Goal: Task Accomplishment & Management: Use online tool/utility

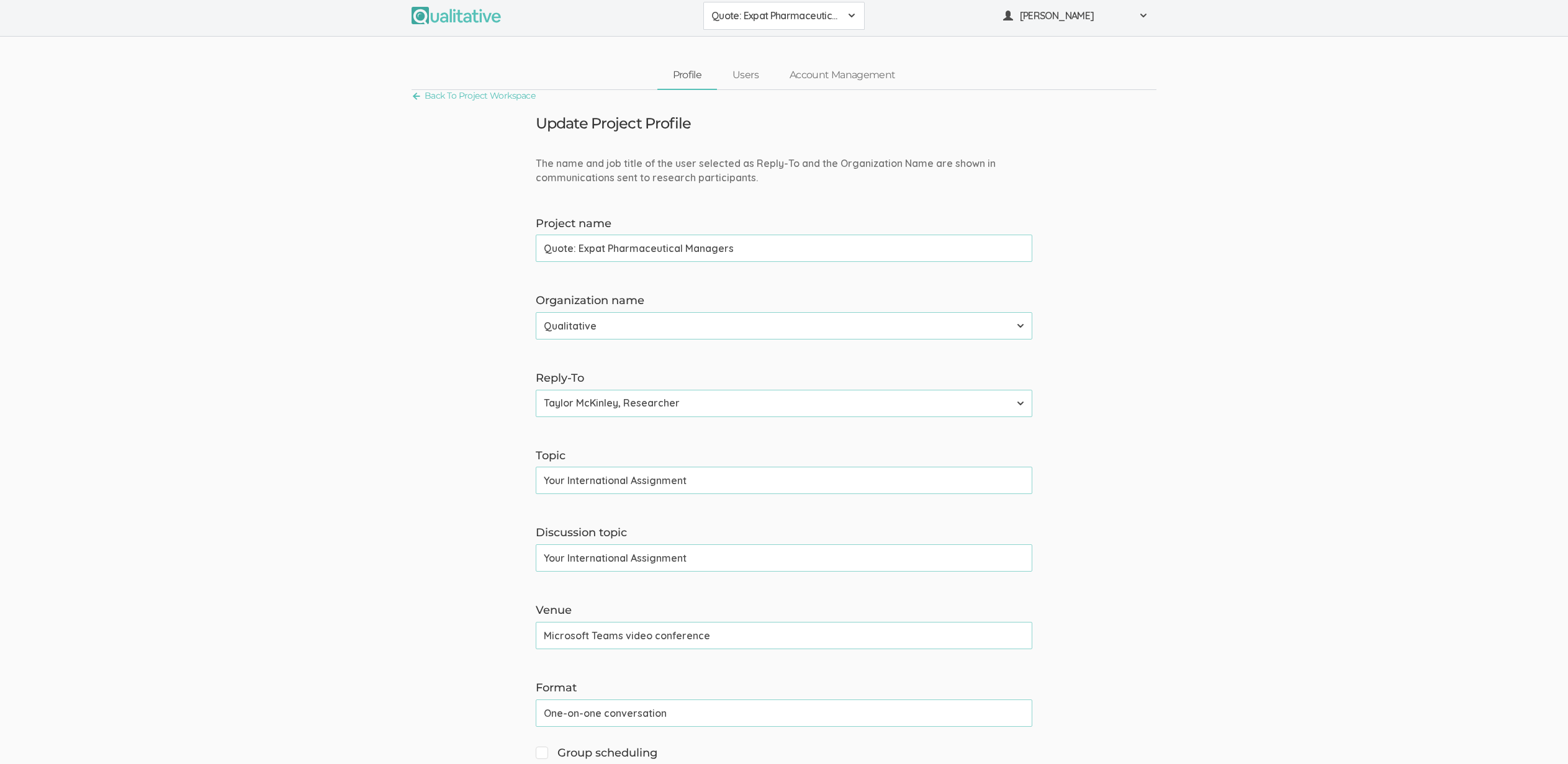
scroll to position [5, 0]
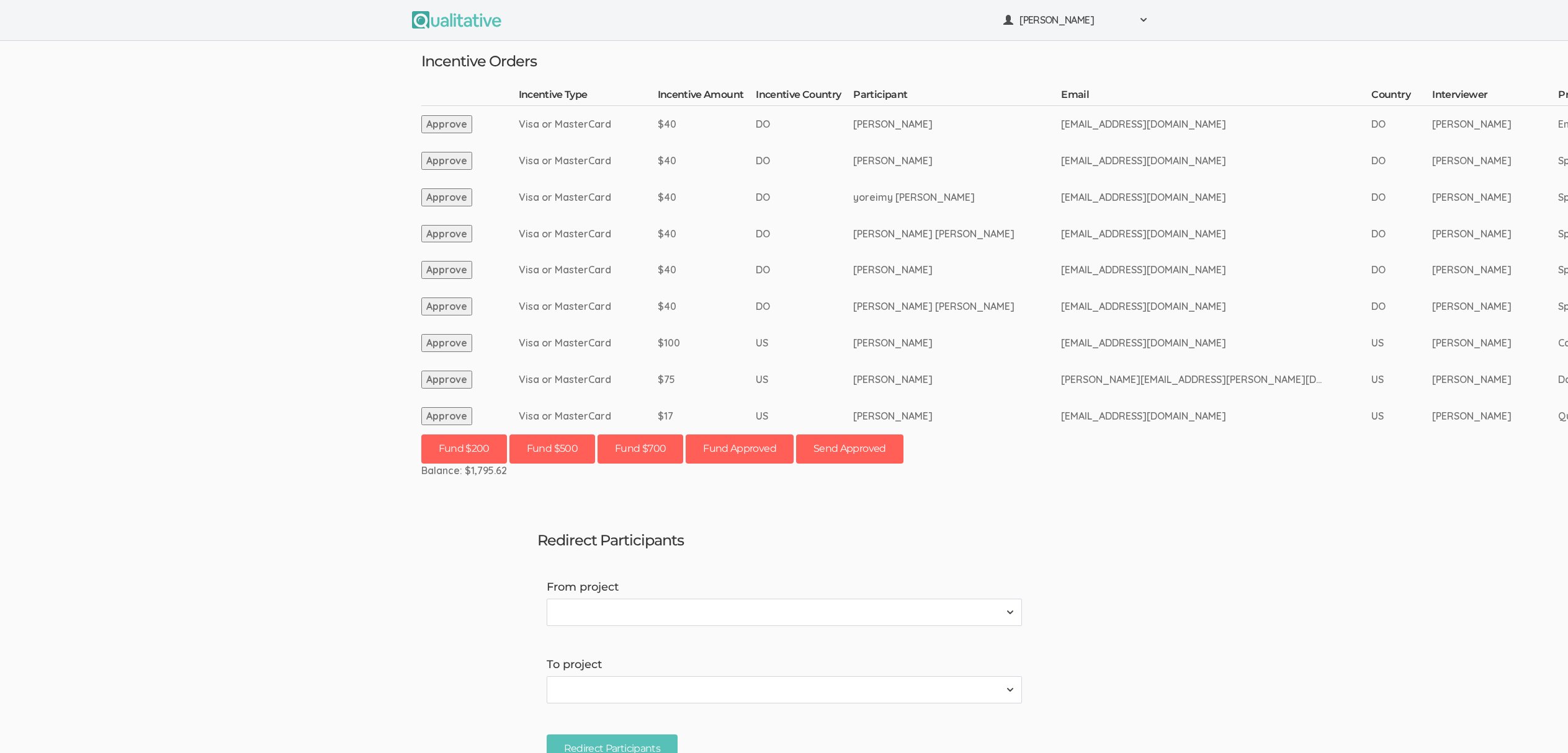
click at [442, 411] on button "Approve" at bounding box center [447, 416] width 51 height 18
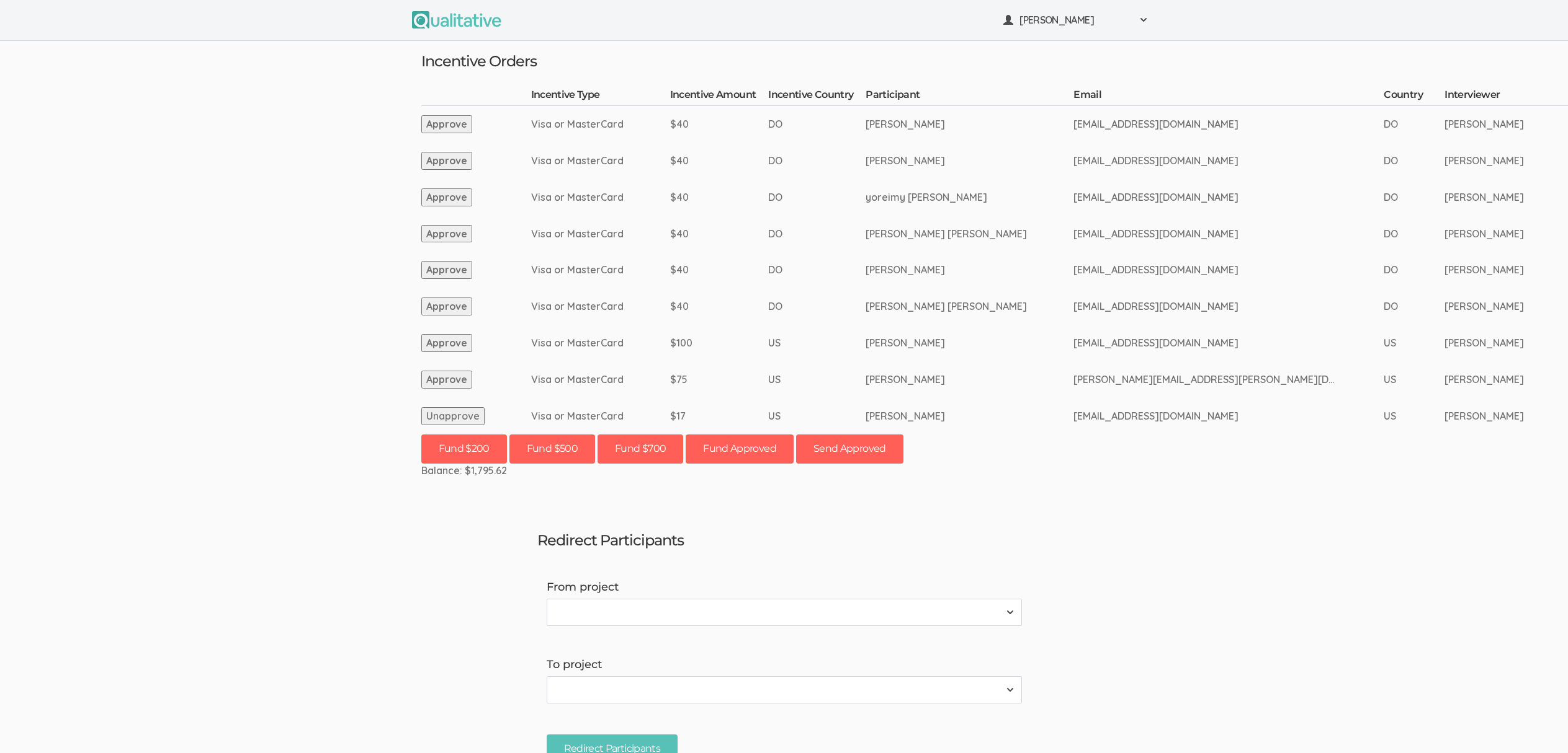
click at [60, 652] on ui-view "Neal Samarakkody Project Workspace Profile Organization Settings" at bounding box center [784, 376] width 1568 height 753
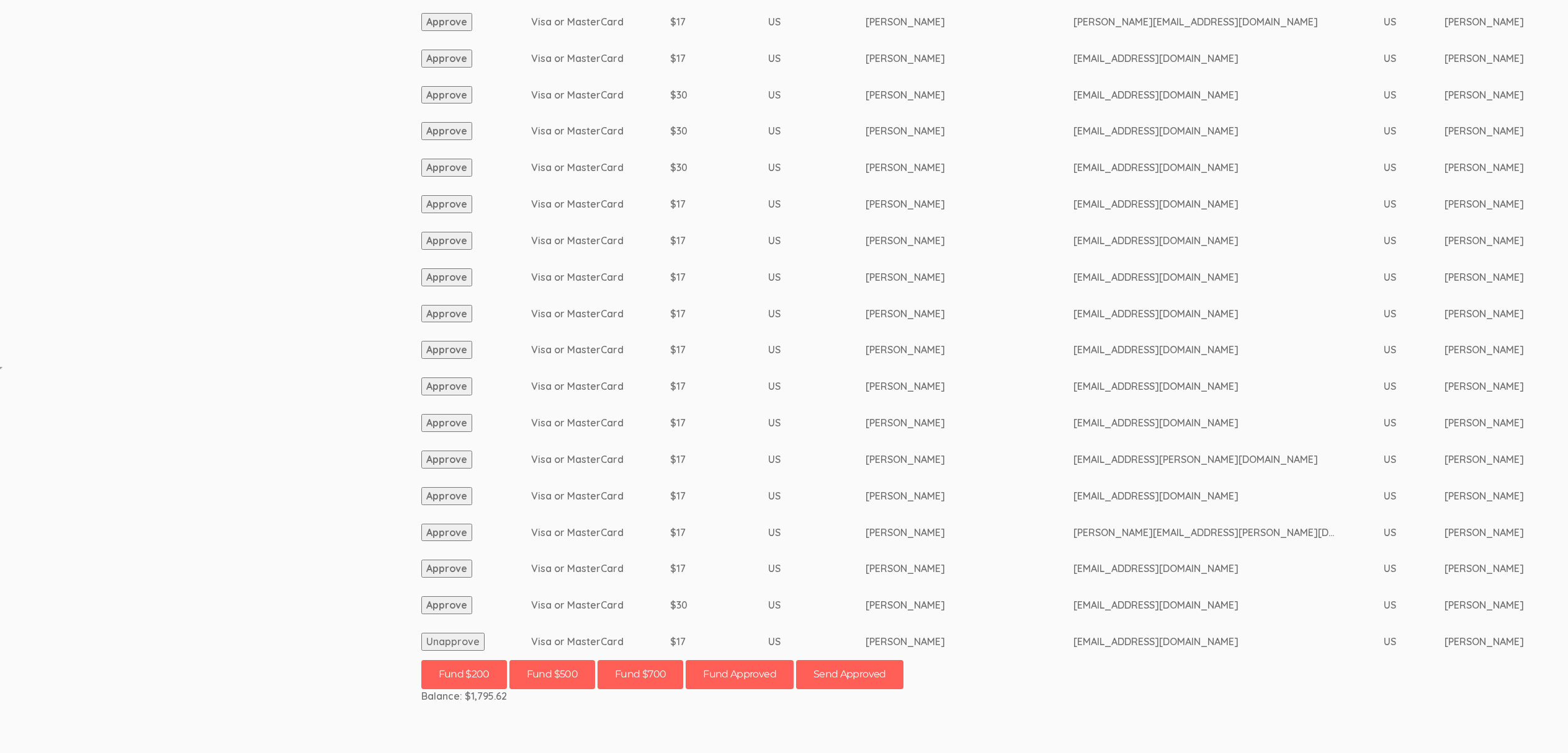
scroll to position [416, 0]
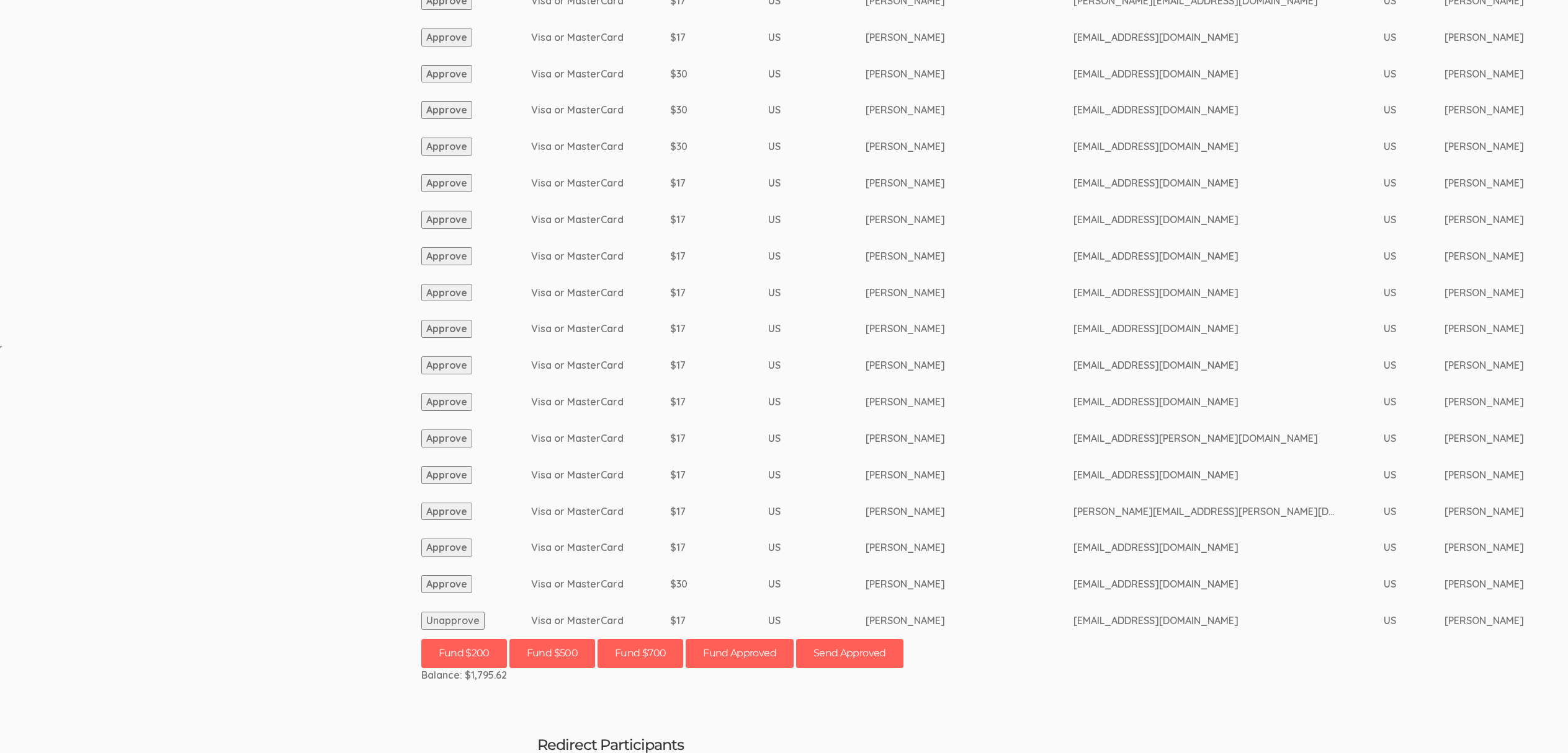
click at [453, 589] on button "Approve" at bounding box center [447, 585] width 51 height 18
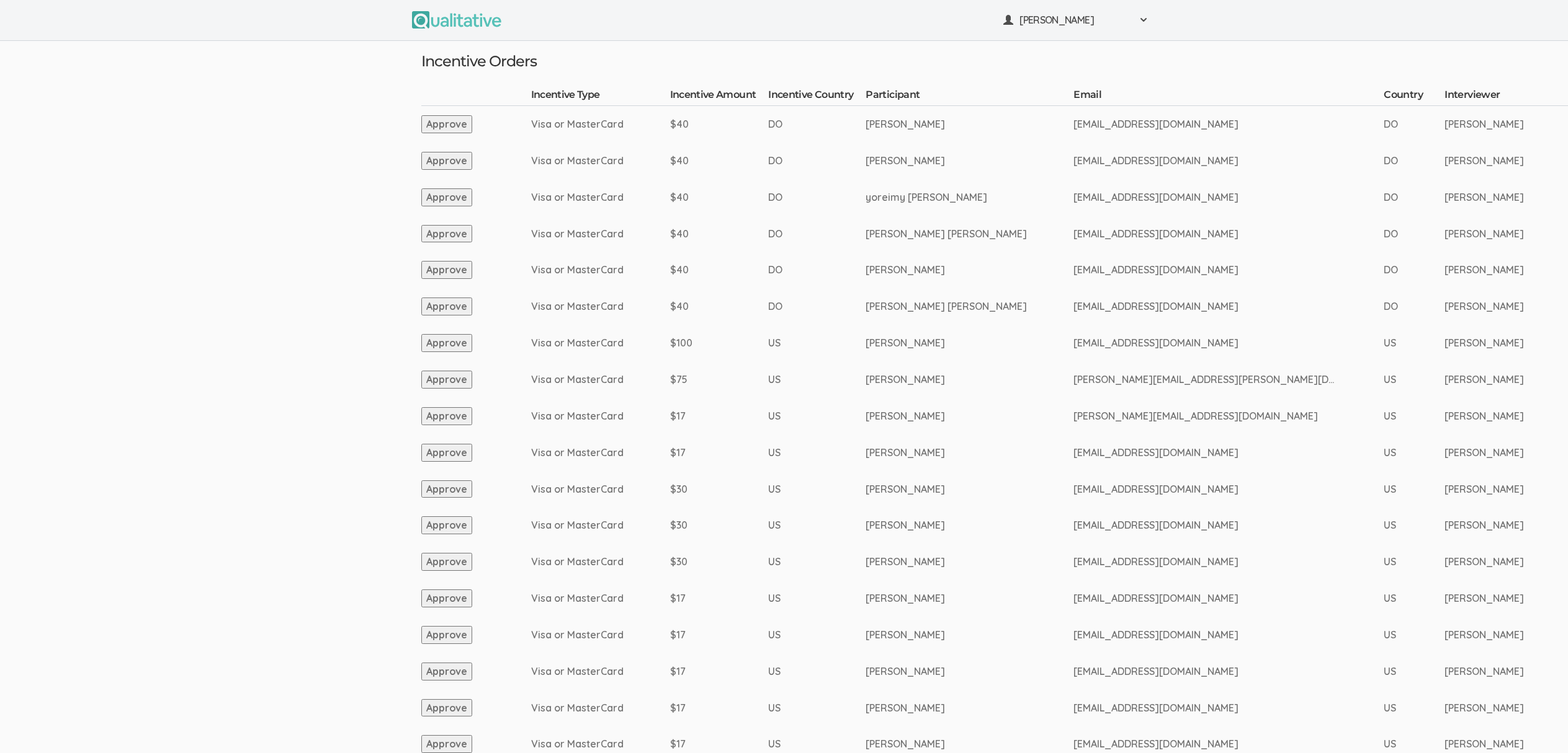
scroll to position [623, 0]
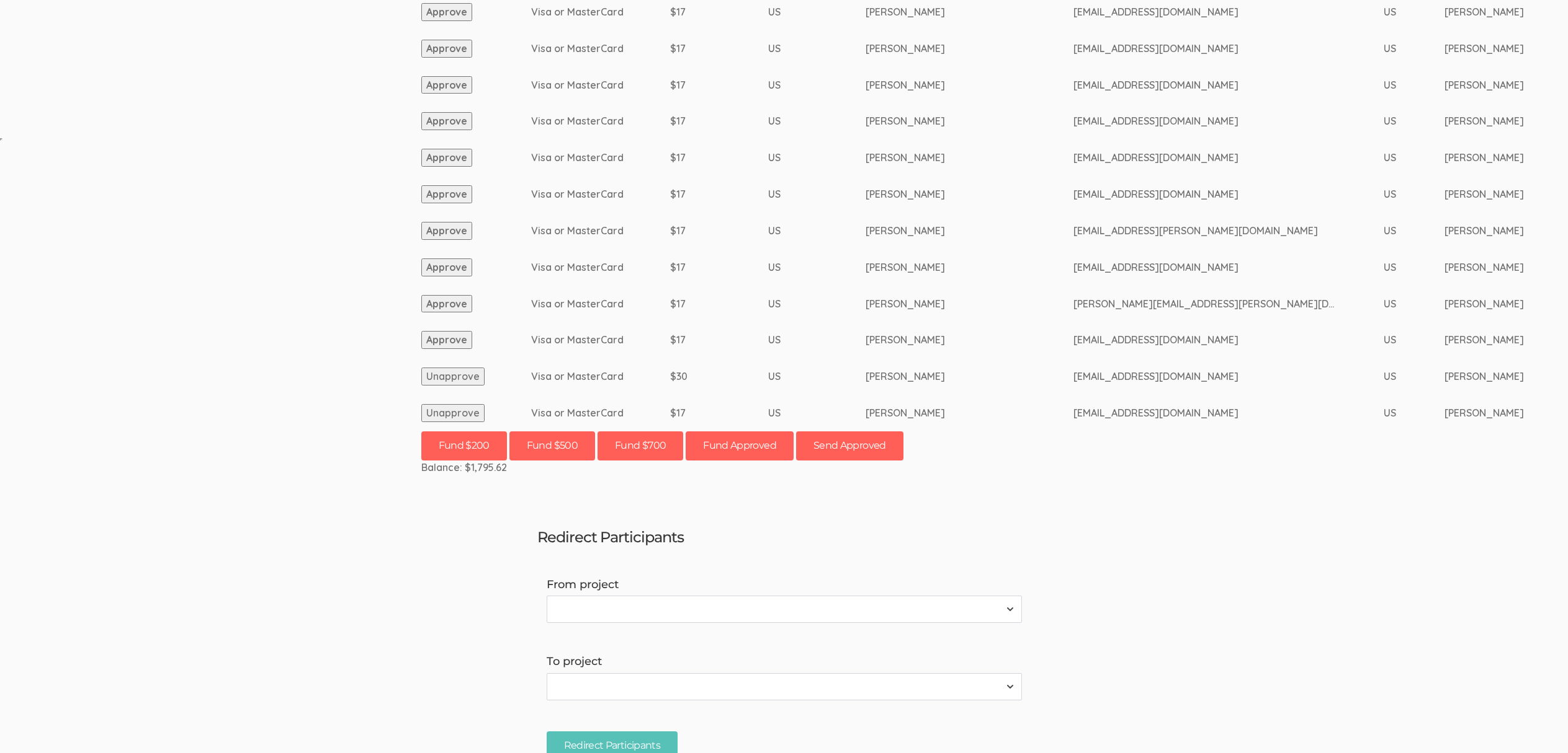
click at [450, 343] on button "Approve" at bounding box center [447, 340] width 51 height 18
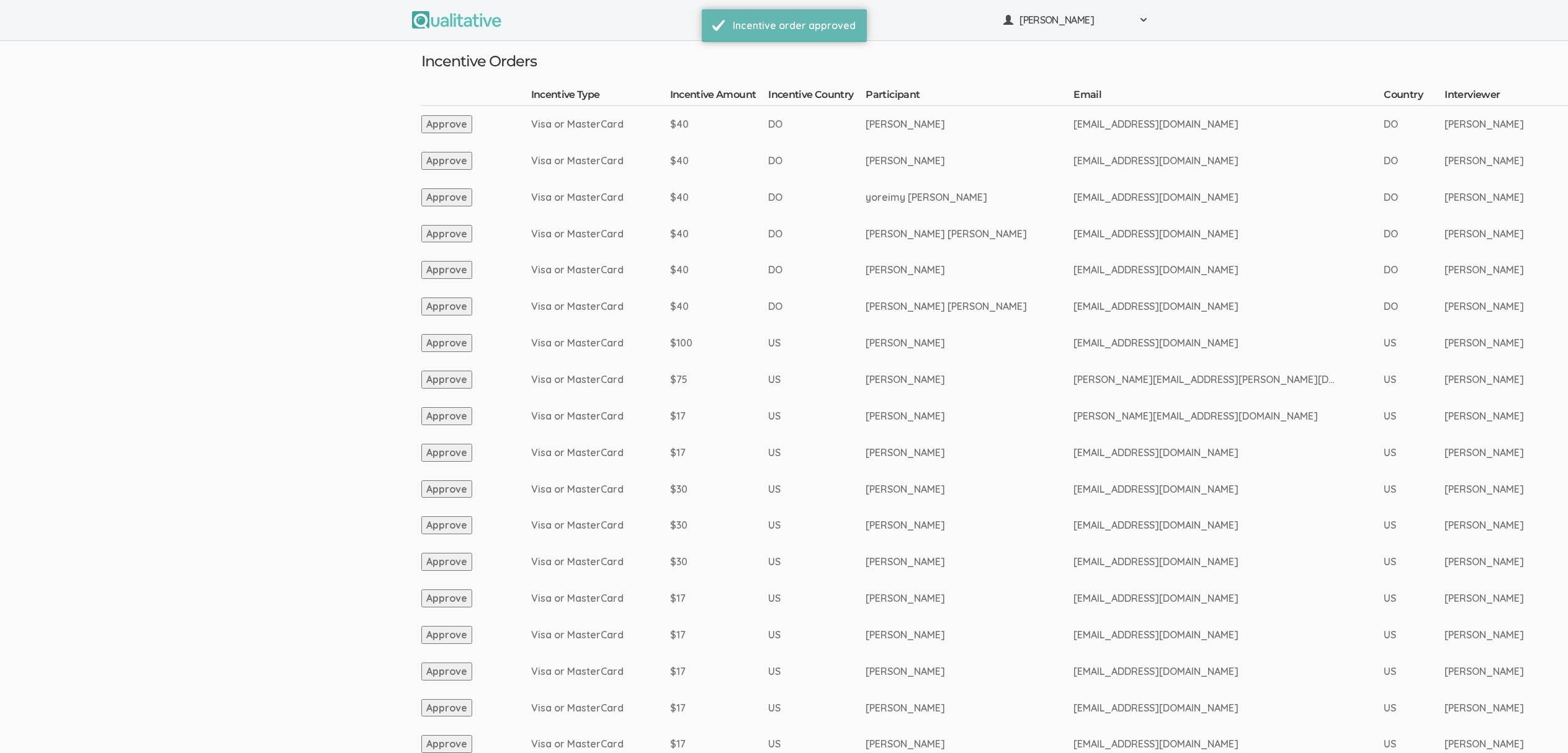
scroll to position [586, 0]
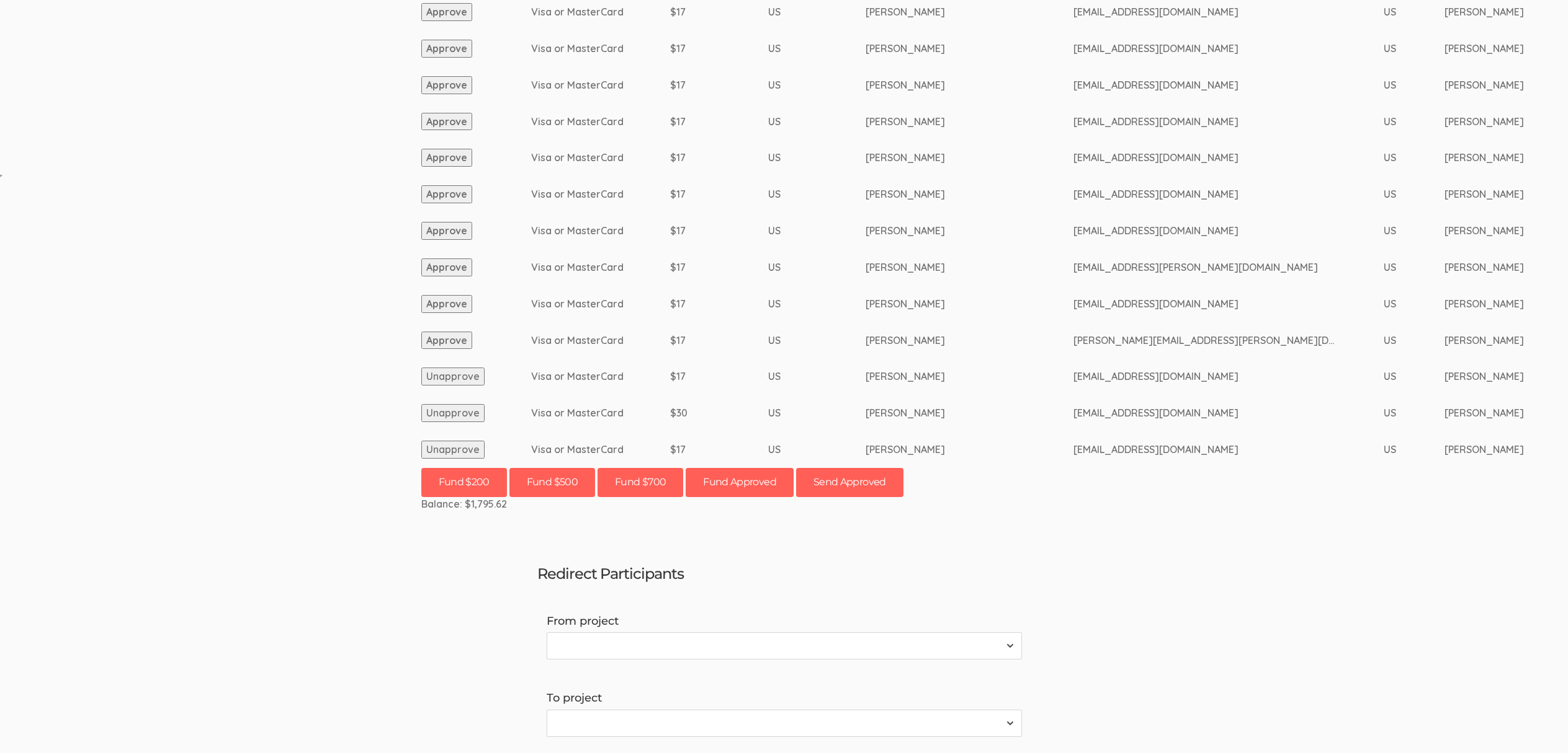
click at [447, 342] on button "Approve" at bounding box center [447, 341] width 51 height 18
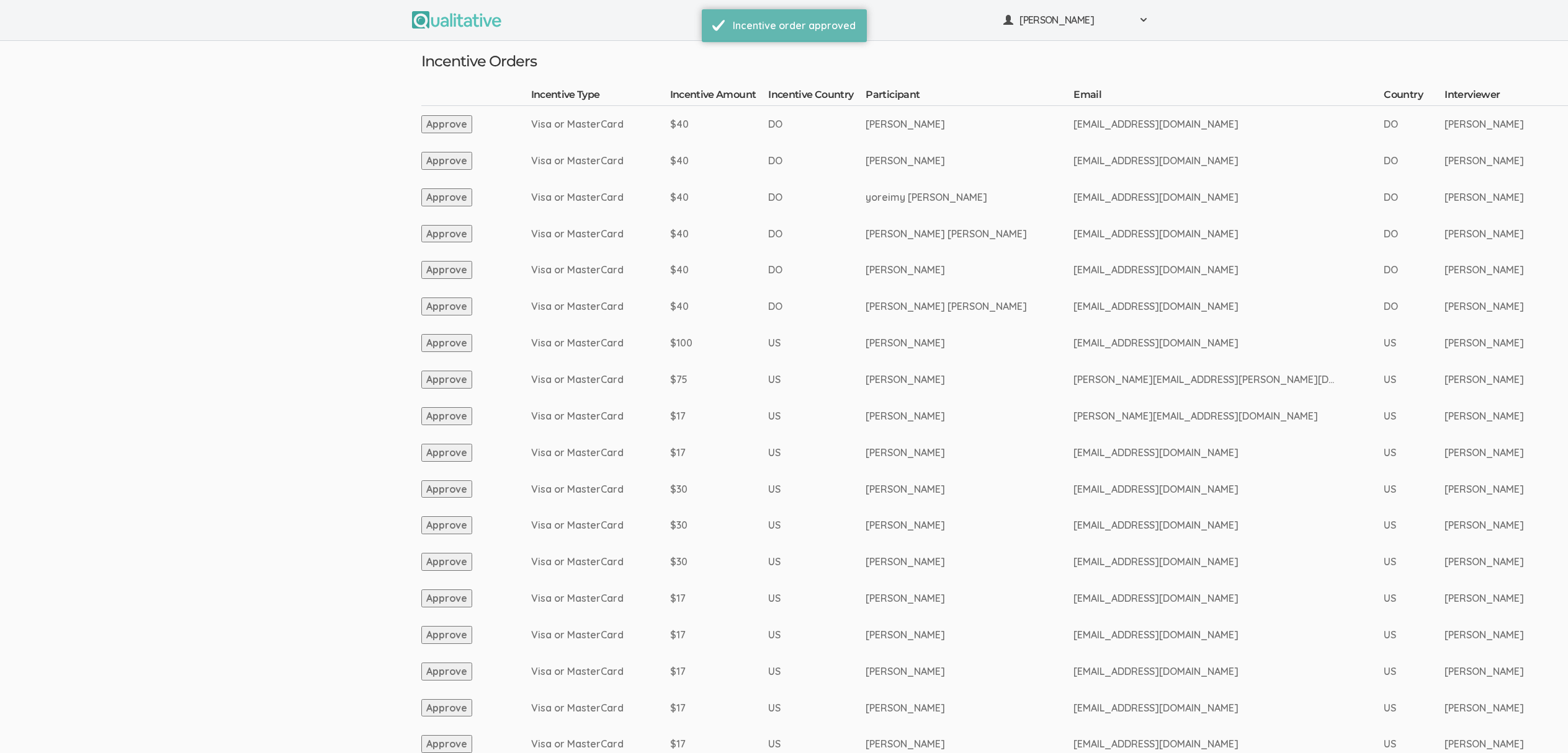
scroll to position [550, 0]
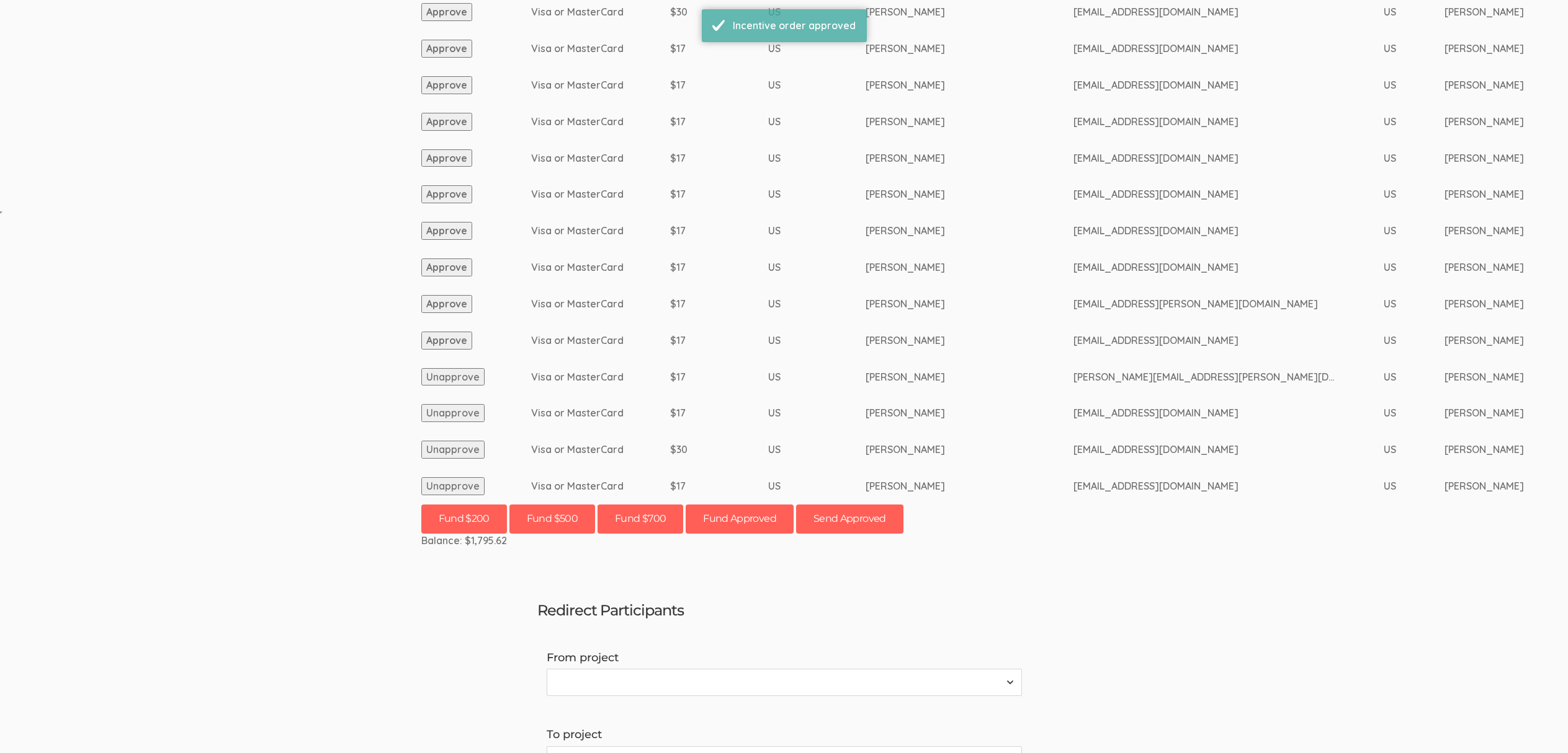
click at [448, 346] on button "Approve" at bounding box center [447, 341] width 51 height 18
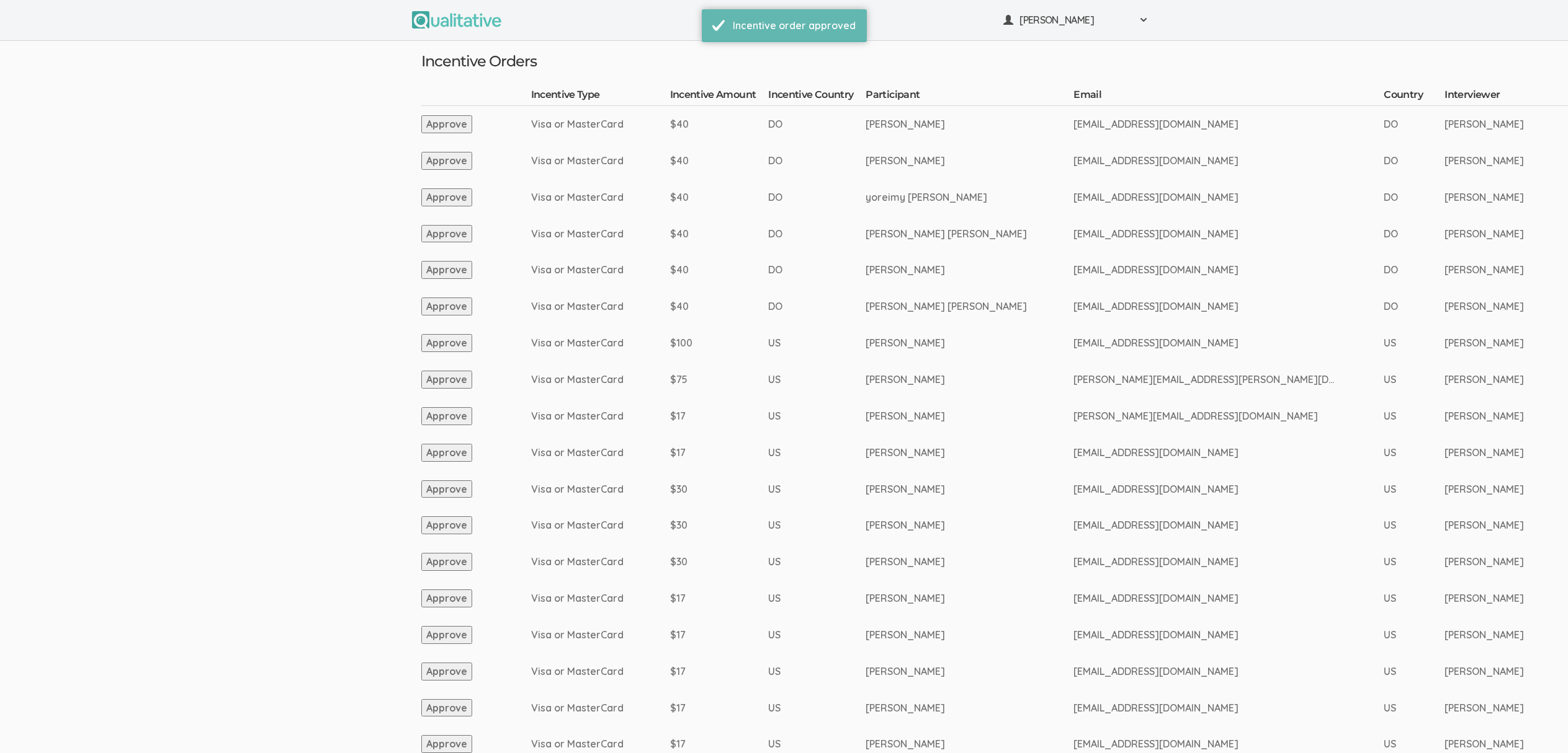
scroll to position [513, 0]
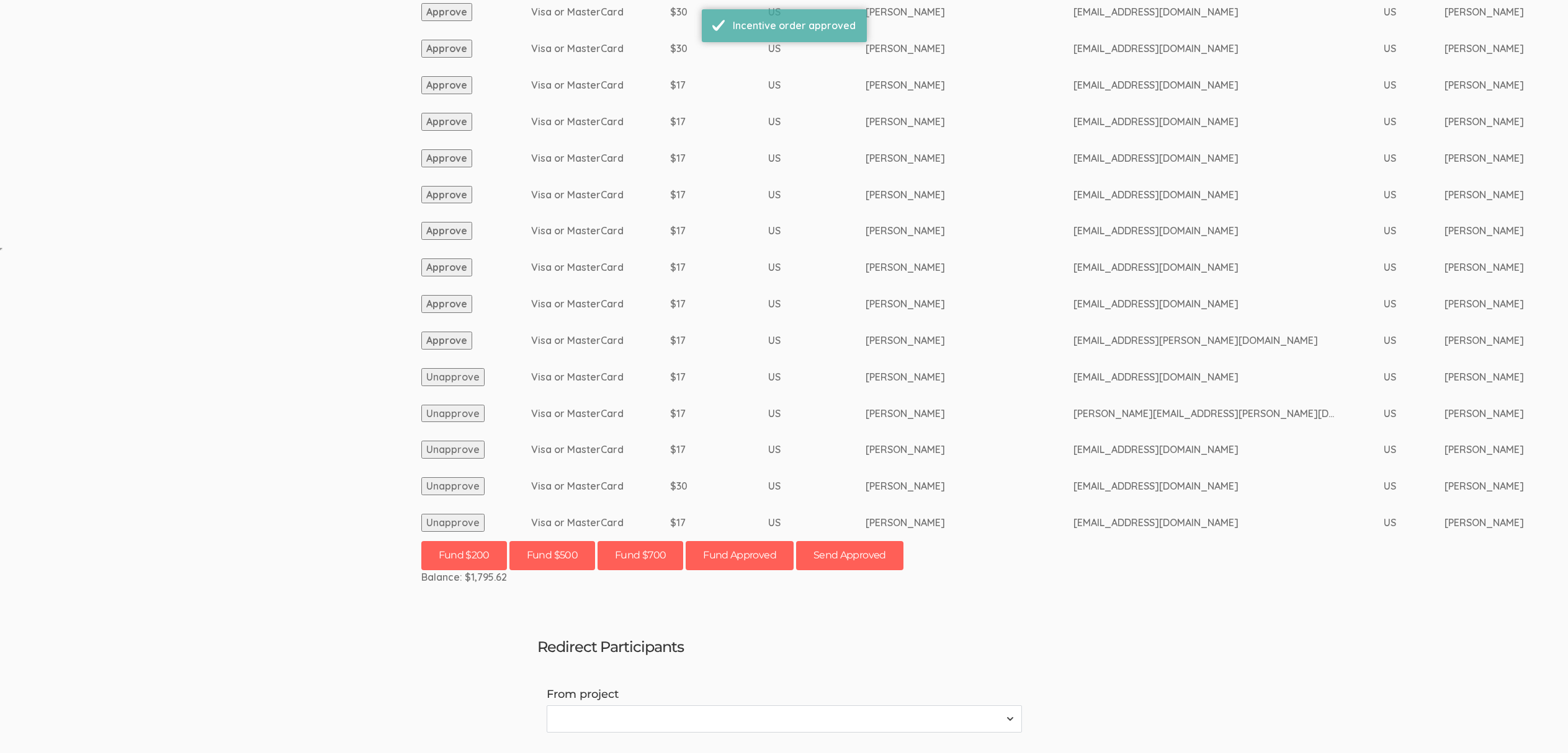
click at [442, 341] on button "Approve" at bounding box center [447, 341] width 51 height 18
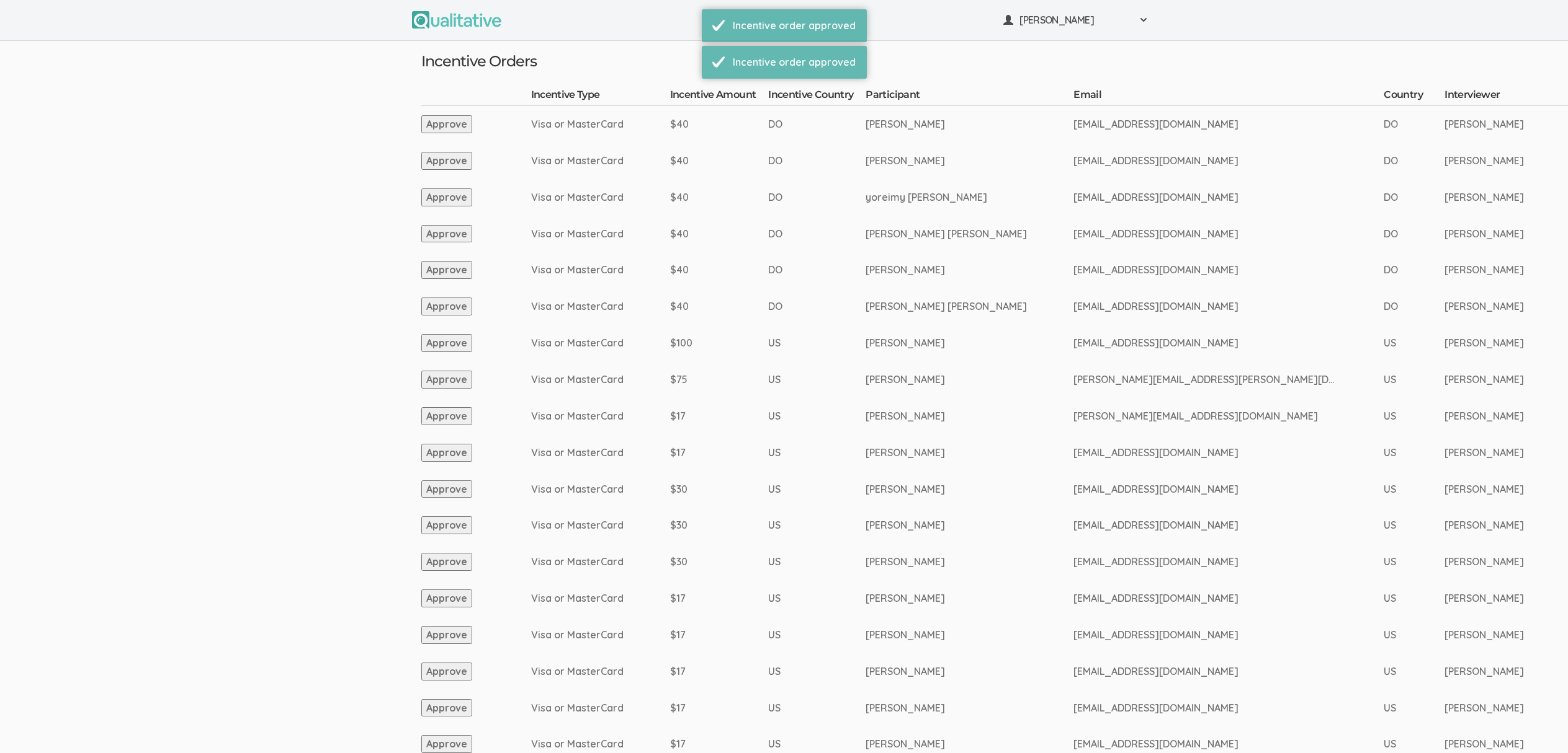
scroll to position [477, 0]
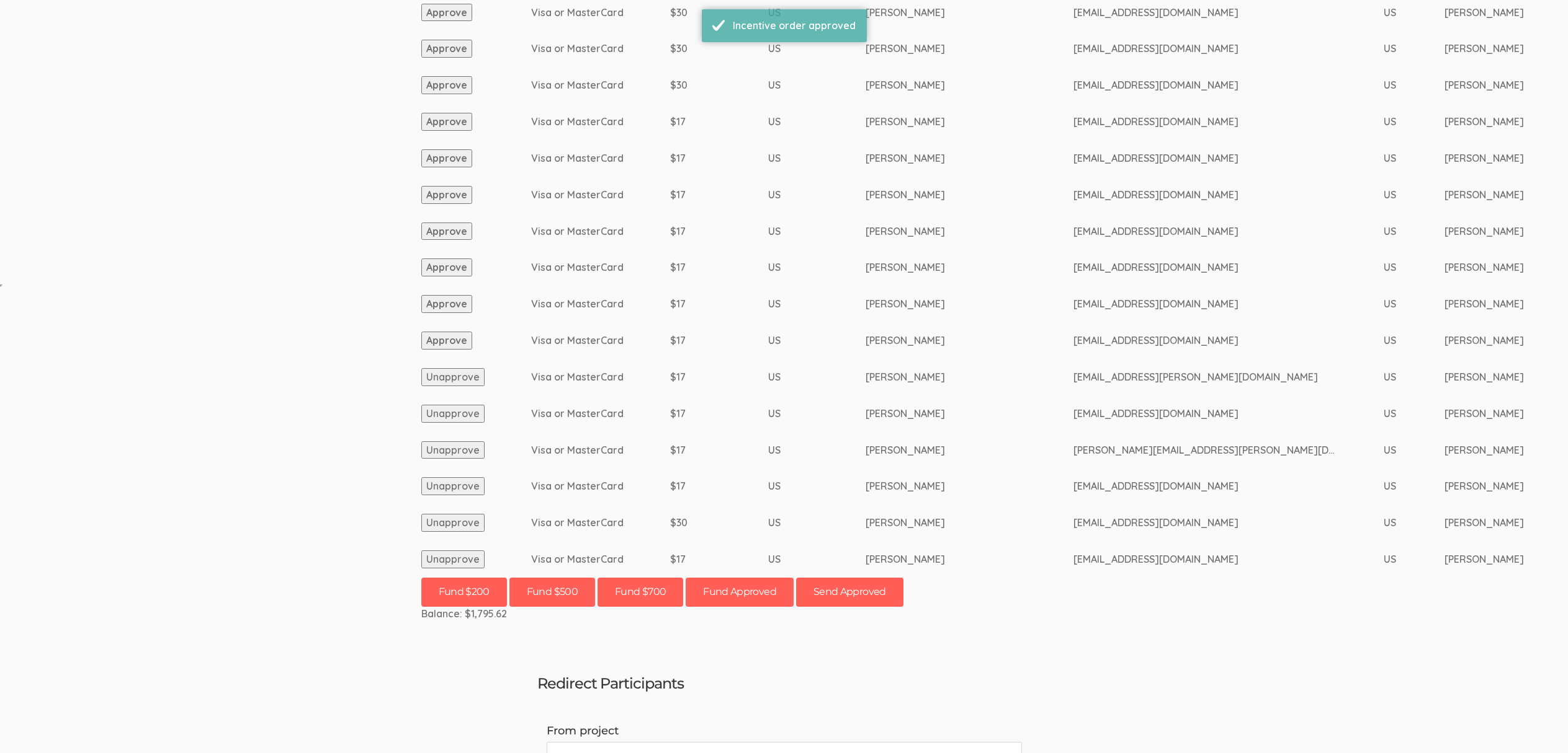
click at [434, 339] on button "Approve" at bounding box center [447, 341] width 51 height 18
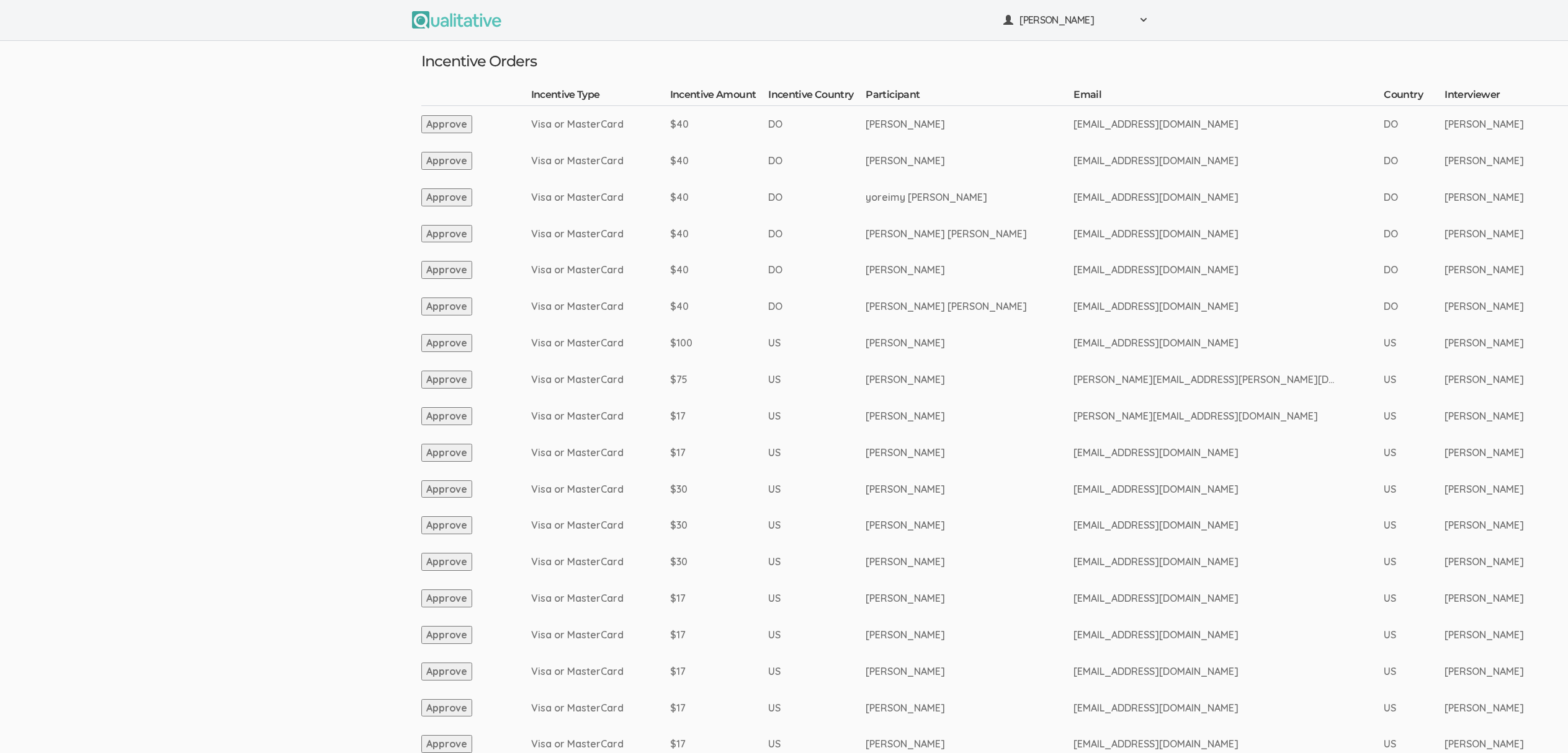
scroll to position [440, 0]
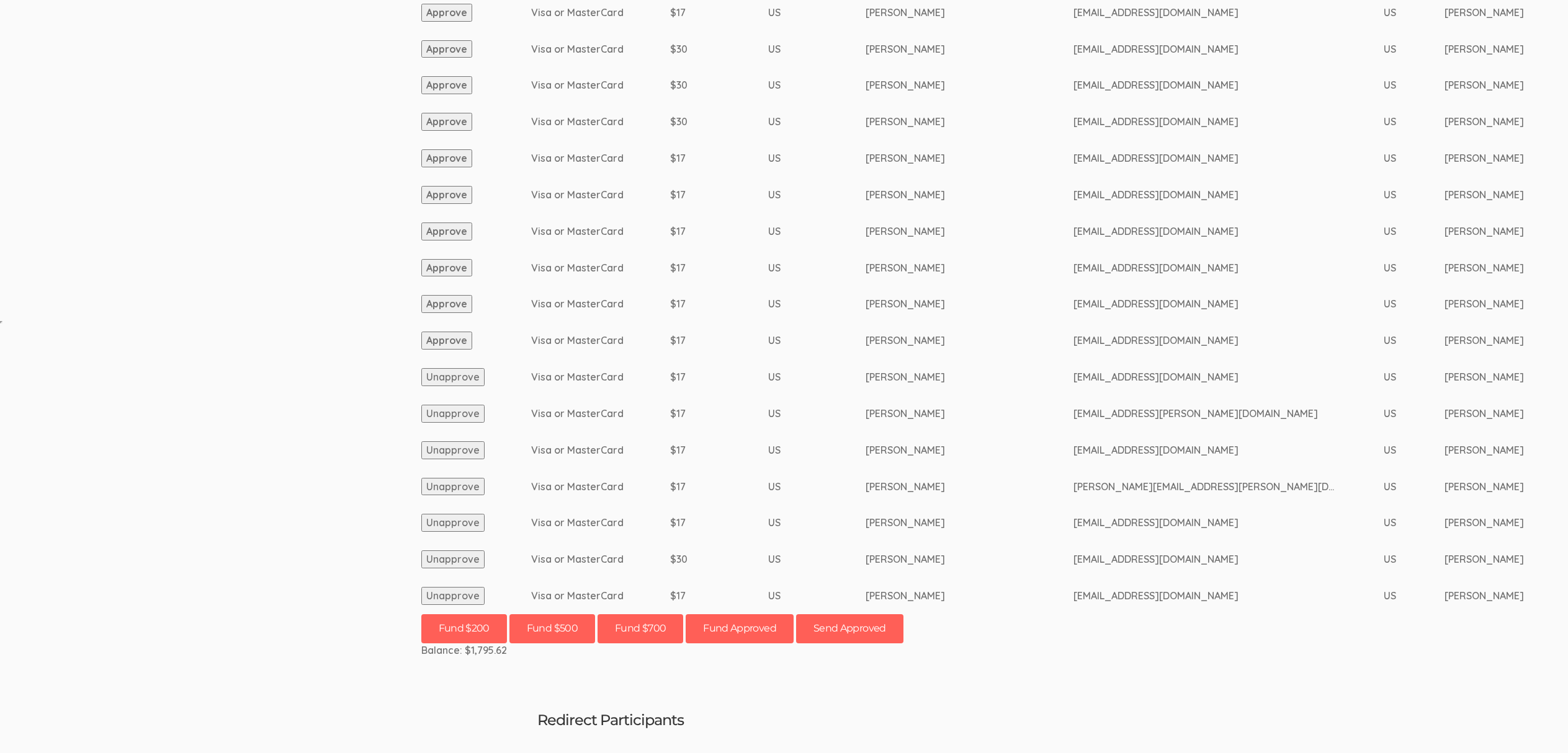
click at [461, 337] on button "Approve" at bounding box center [447, 341] width 51 height 18
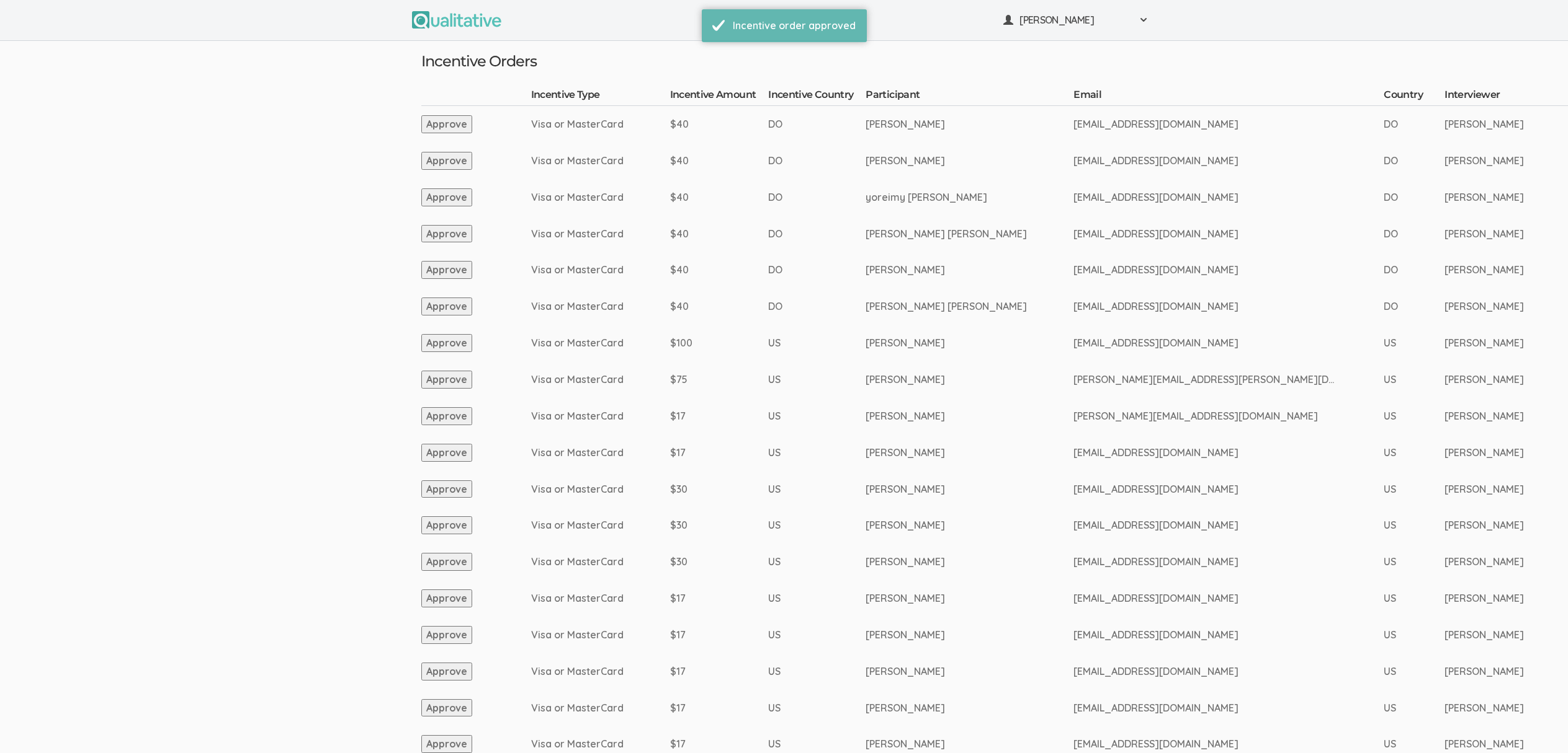
scroll to position [403, 0]
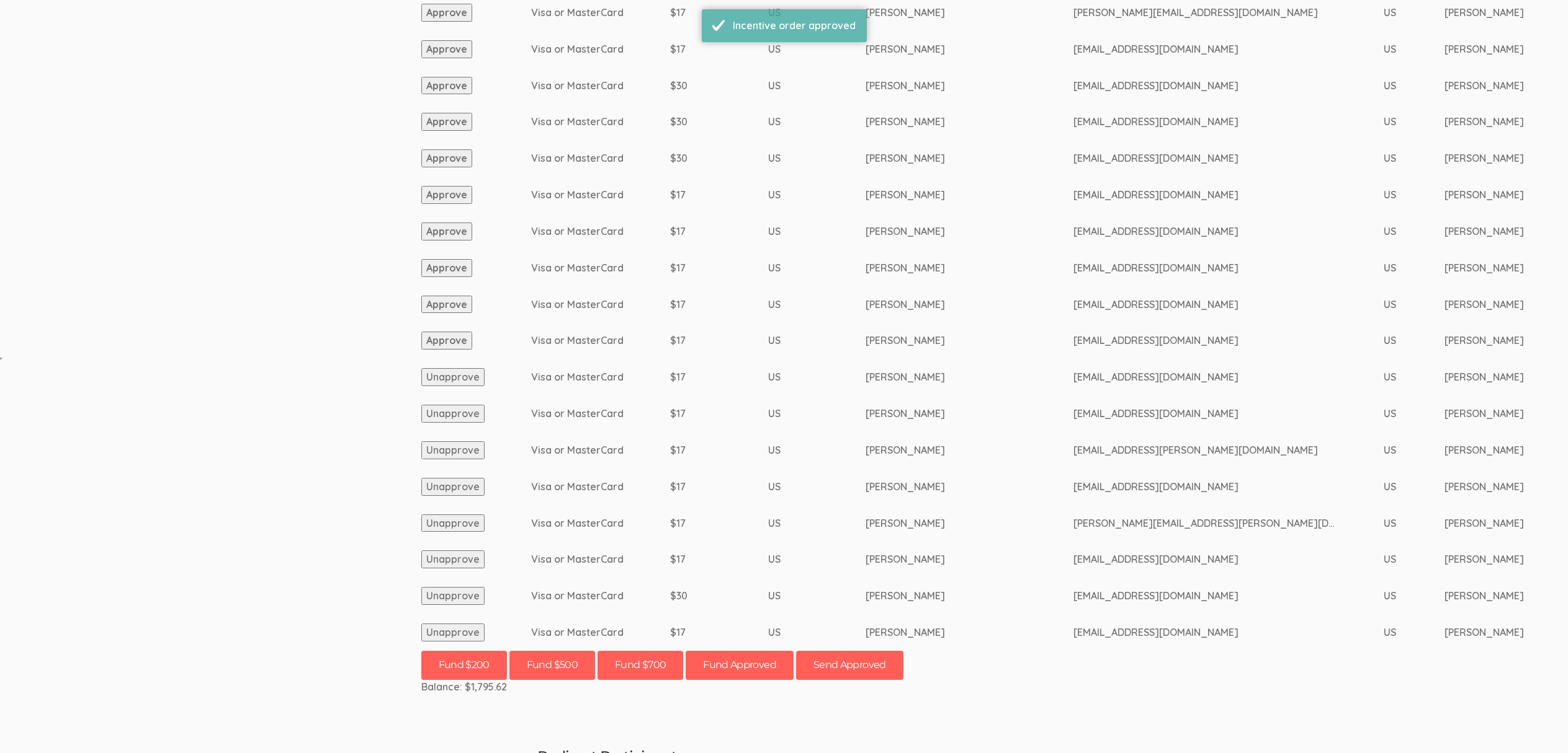
click at [451, 343] on button "Approve" at bounding box center [447, 341] width 51 height 18
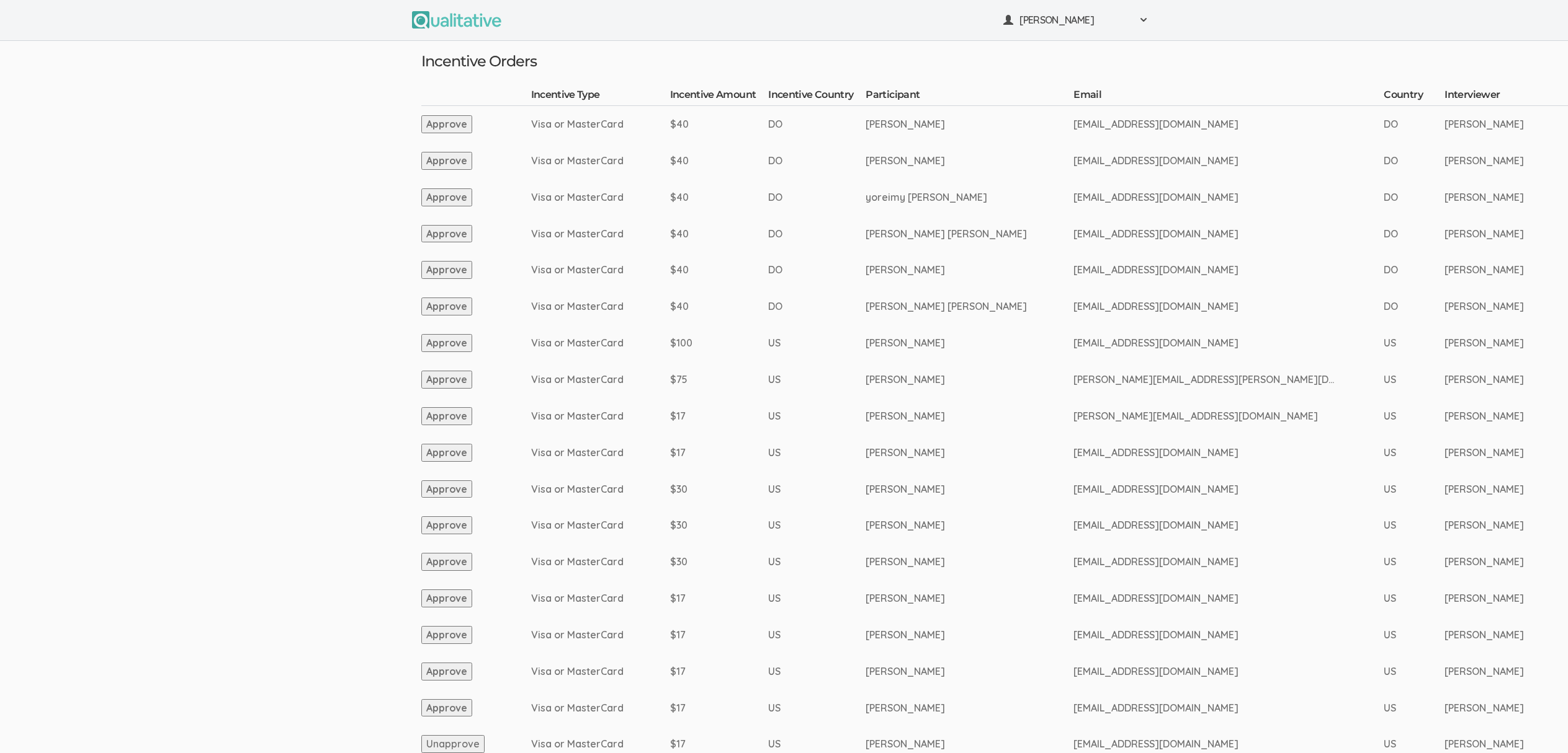
click at [447, 708] on button "Approve" at bounding box center [447, 708] width 51 height 18
click at [432, 669] on button "Approve" at bounding box center [447, 672] width 51 height 18
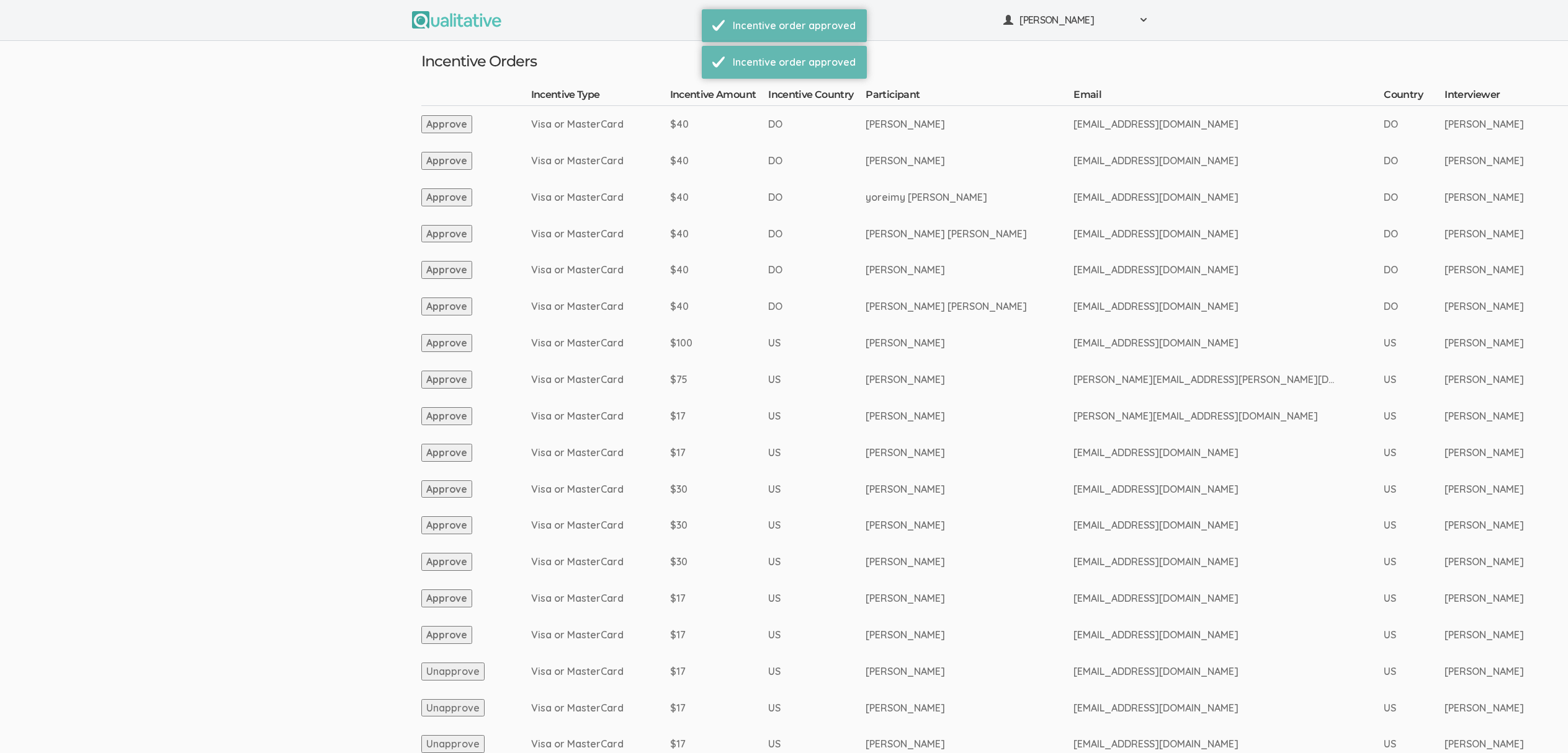
click at [441, 636] on button "Approve" at bounding box center [447, 635] width 51 height 18
click at [449, 597] on button "Approve" at bounding box center [447, 598] width 51 height 18
click at [447, 566] on button "Approve" at bounding box center [447, 562] width 51 height 18
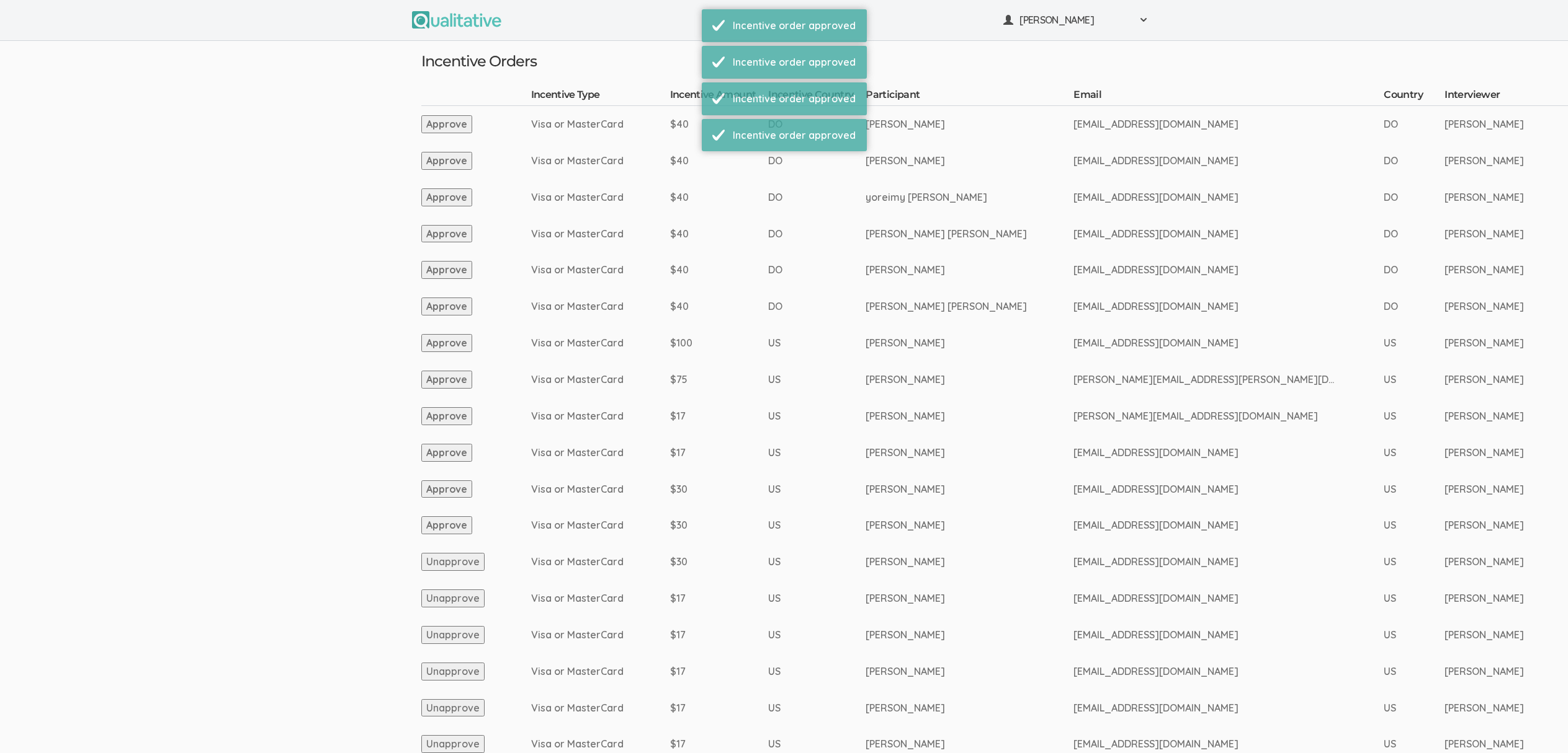
click at [440, 526] on button "Approve" at bounding box center [447, 525] width 51 height 18
click at [436, 483] on button "Approve" at bounding box center [447, 490] width 51 height 18
click at [448, 454] on button "Approve" at bounding box center [447, 453] width 51 height 18
click at [454, 420] on button "Approve" at bounding box center [447, 416] width 51 height 18
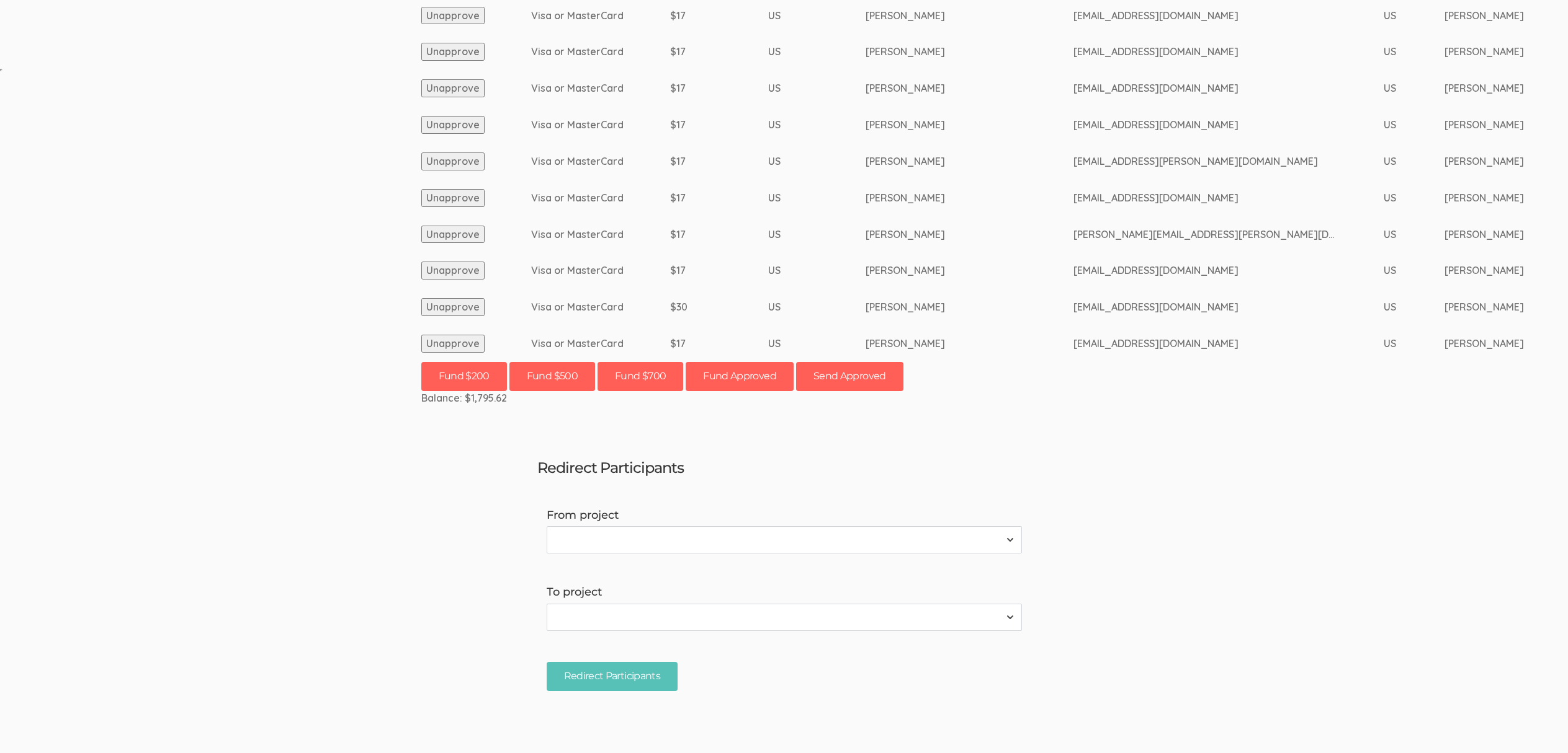
scroll to position [699, 0]
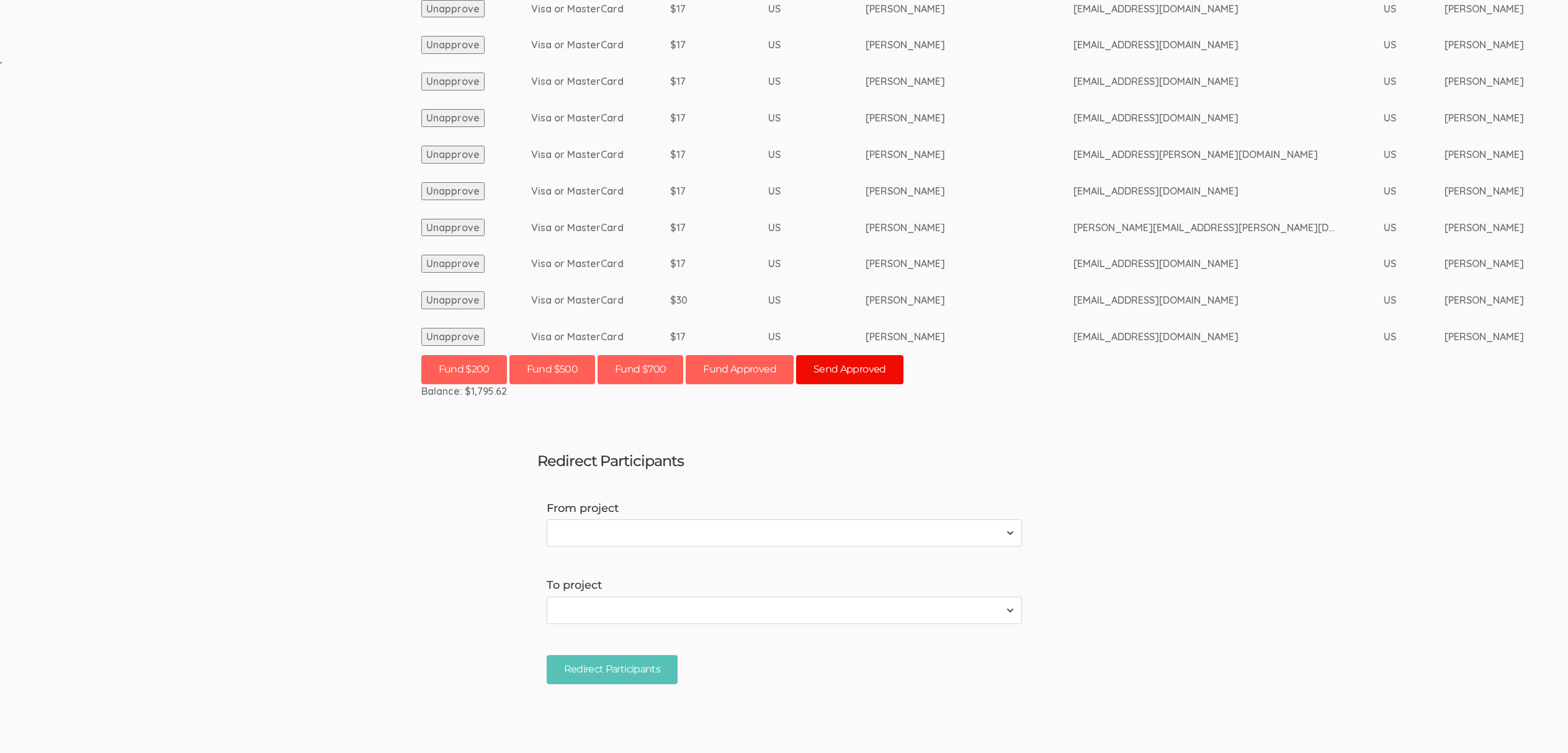
click at [867, 378] on button "Send Approved" at bounding box center [850, 370] width 107 height 29
